Goal: Task Accomplishment & Management: Use online tool/utility

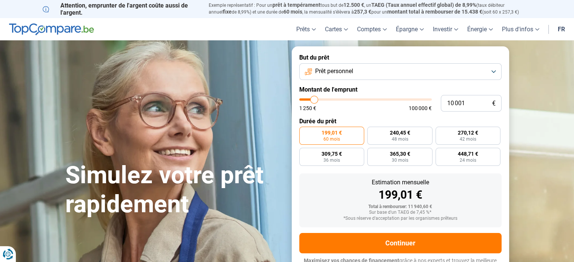
type input "14 750"
type input "14750"
type input "19 500"
type input "19500"
type input "32 750"
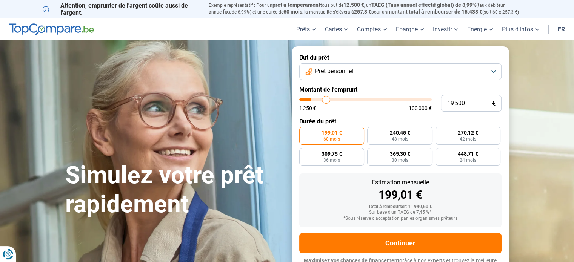
type input "32750"
type input "40 000"
type input "40000"
type input "46 750"
type input "46750"
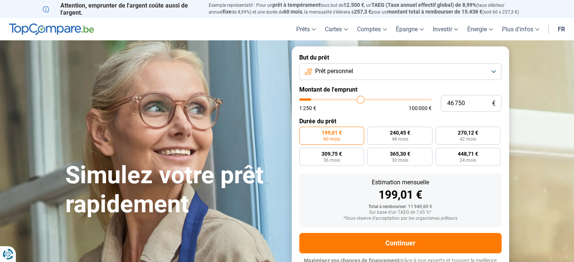
type input "56 000"
type input "56000"
type input "61 250"
type input "61250"
type input "68 750"
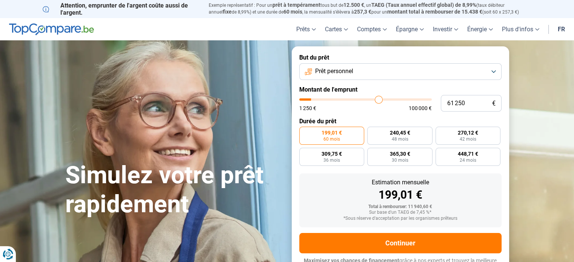
type input "68750"
type input "73 250"
type input "73250"
type input "79 000"
type input "79000"
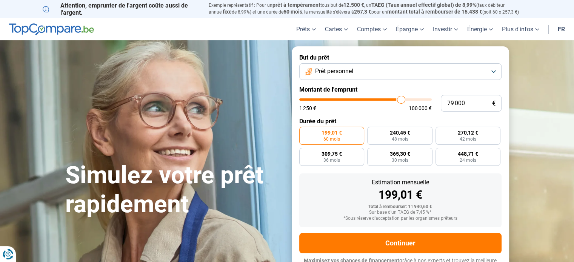
type input "82 500"
type input "82500"
type input "84 500"
type input "84500"
type input "88 000"
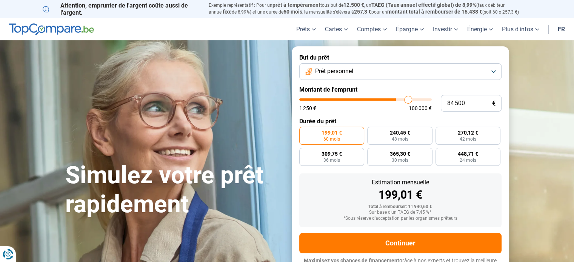
type input "88000"
type input "90 000"
type input "90000"
type input "91 250"
type input "91250"
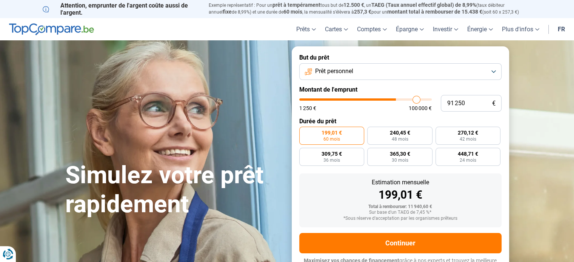
type input "93 500"
type input "93500"
type input "94 750"
type input "94750"
type input "96 000"
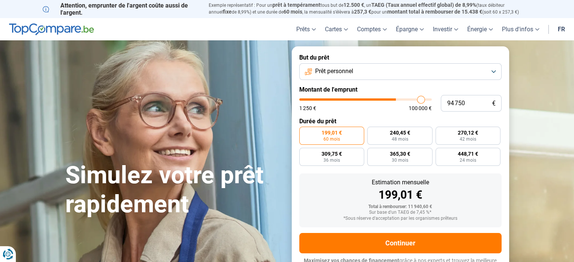
type input "96000"
type input "97 500"
type input "97500"
type input "99 000"
type input "99000"
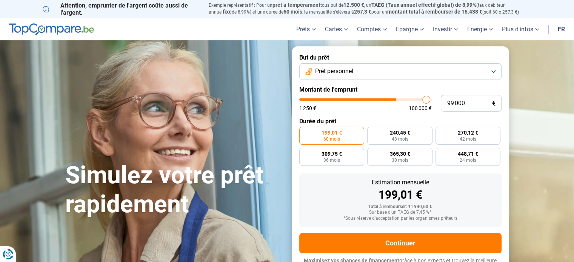
type input "100 000"
drag, startPoint x: 316, startPoint y: 100, endPoint x: 440, endPoint y: 99, distance: 123.5
type input "100000"
click at [432, 99] on input "range" at bounding box center [365, 100] width 133 height 2
radio input "false"
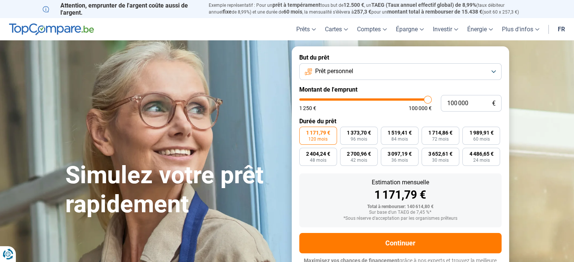
scroll to position [10, 0]
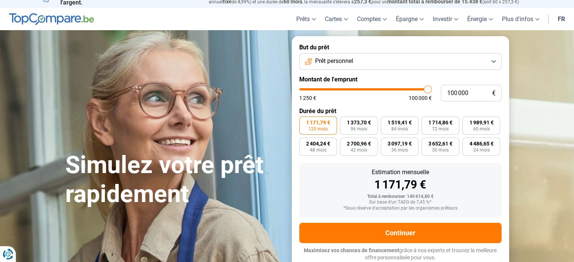
click at [390, 73] on form "But du prêt Prêt personnel Montant de l'emprunt 100 000 € 1 250 € 100 000 € Dur…" at bounding box center [401, 152] width 218 height 233
click at [374, 66] on button "Prêt personnel" at bounding box center [400, 61] width 202 height 17
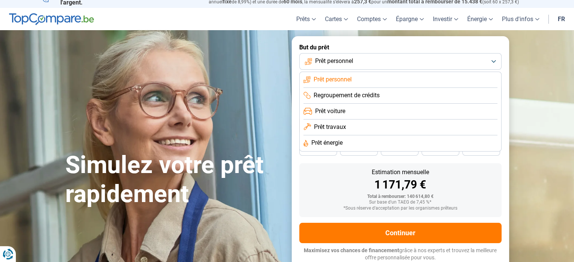
click at [336, 127] on span "Prêt travaux" at bounding box center [330, 127] width 32 height 8
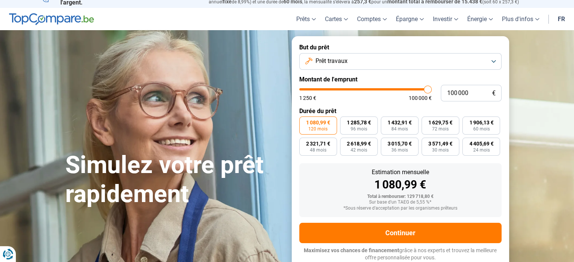
click at [342, 63] on span "Prêt travaux" at bounding box center [332, 61] width 32 height 8
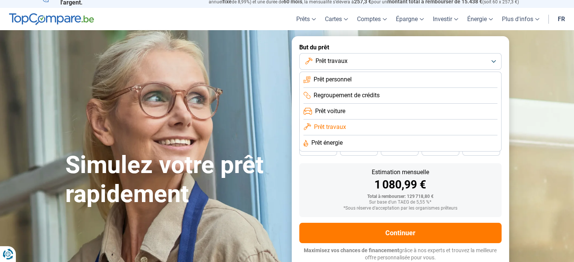
click at [332, 74] on li "Prêt personnel" at bounding box center [401, 80] width 194 height 16
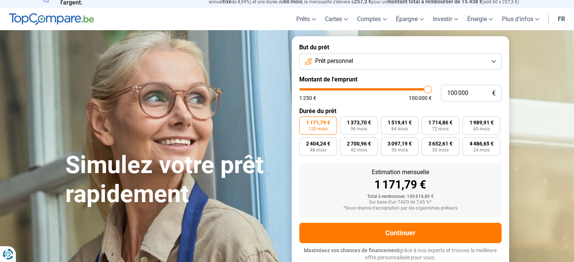
click at [357, 58] on button "Prêt personnel" at bounding box center [400, 61] width 202 height 17
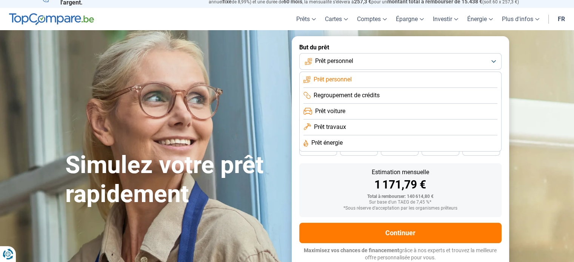
click at [342, 92] on span "Regroupement de crédits" at bounding box center [347, 95] width 66 height 8
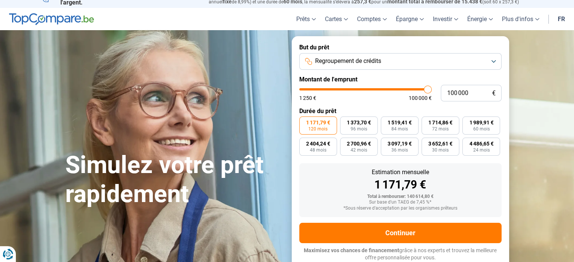
click at [352, 65] on span "Regroupement de crédits" at bounding box center [348, 61] width 66 height 8
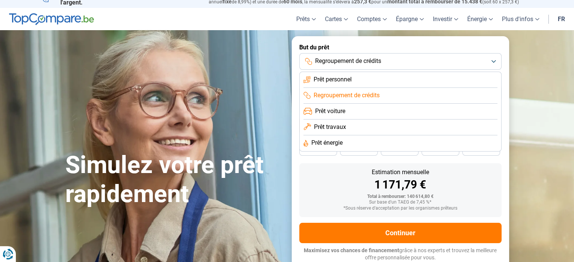
click at [332, 111] on span "Prêt voiture" at bounding box center [330, 111] width 30 height 8
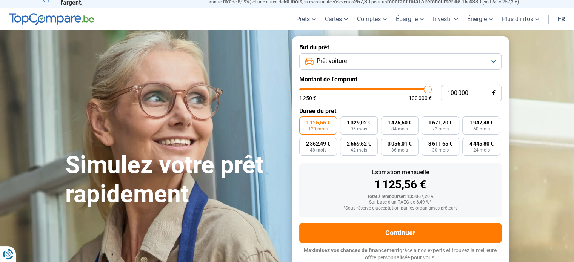
click at [351, 61] on button "Prêt voiture" at bounding box center [400, 61] width 202 height 17
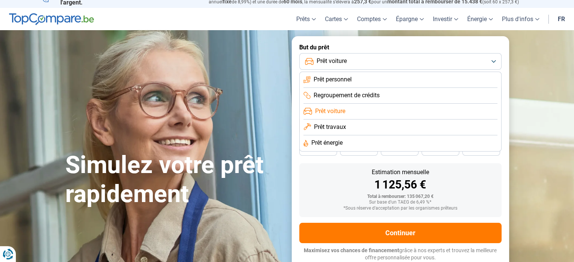
click at [318, 129] on span "Prêt travaux" at bounding box center [330, 127] width 32 height 8
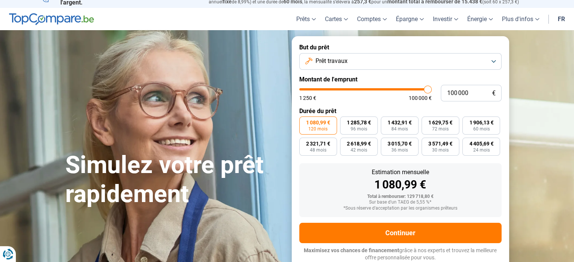
click at [345, 74] on form "But du prêt Prêt travaux Montant de l'emprunt 100 000 € 1 250 € 100 000 € Durée…" at bounding box center [401, 152] width 218 height 233
